Goal: Transaction & Acquisition: Purchase product/service

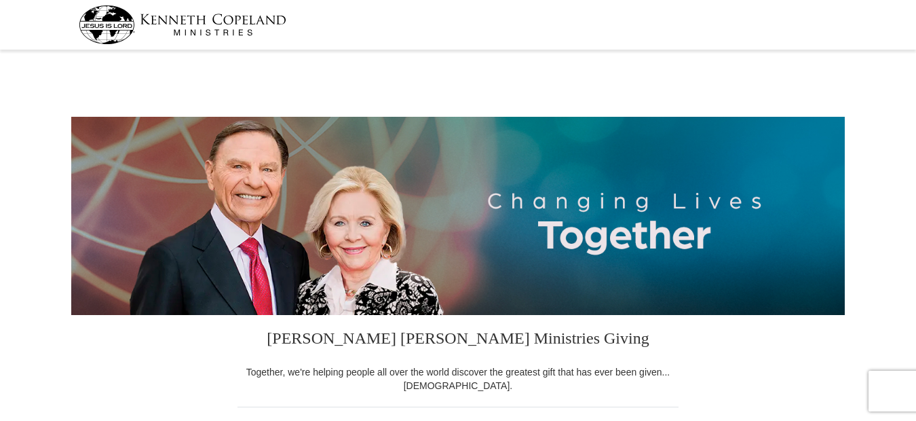
select select "OH"
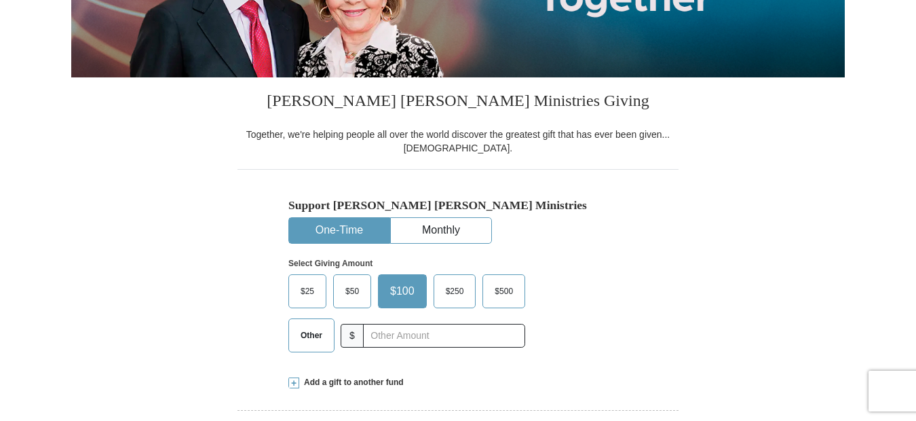
scroll to position [271, 0]
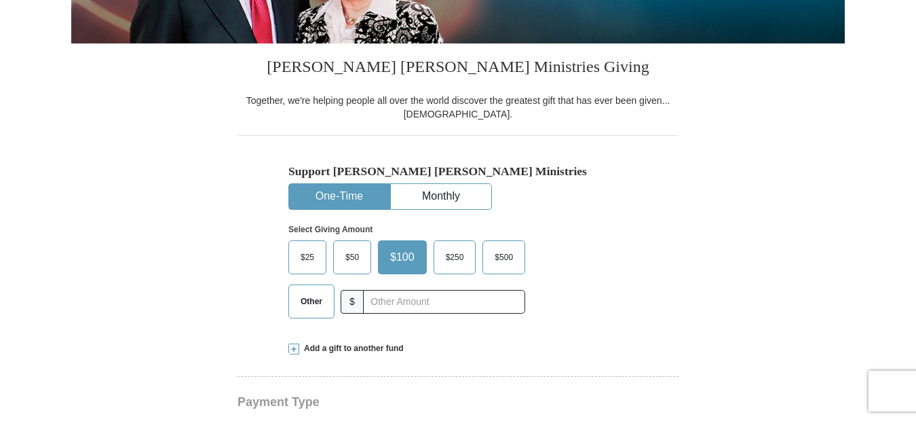
click at [307, 301] on span "Other" at bounding box center [311, 301] width 35 height 20
click at [0, 0] on input "Other" at bounding box center [0, 0] width 0 height 0
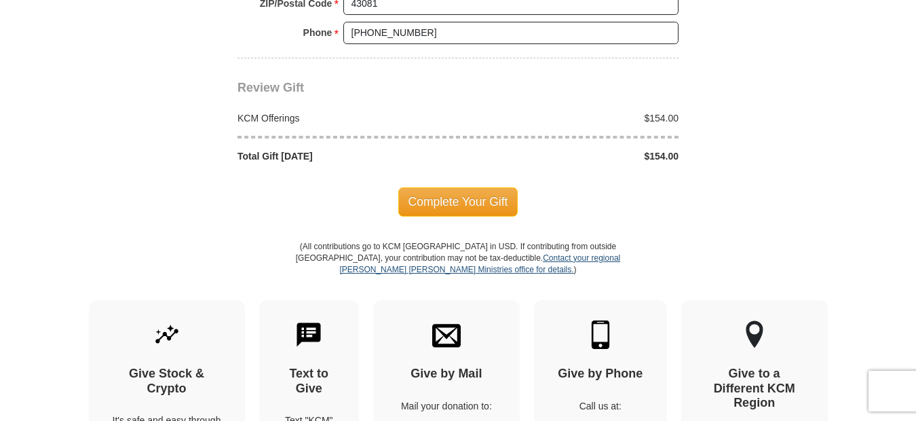
scroll to position [1221, 0]
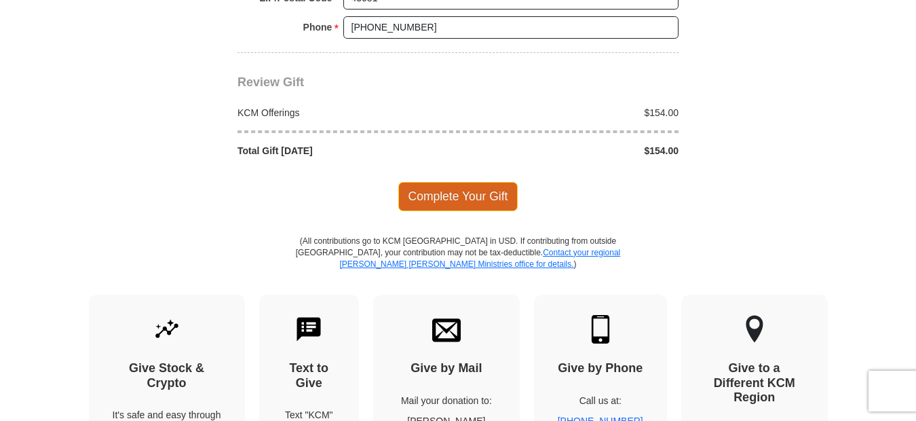
type input "154.00"
click at [458, 195] on span "Complete Your Gift" at bounding box center [458, 196] width 120 height 28
